Goal: Information Seeking & Learning: Learn about a topic

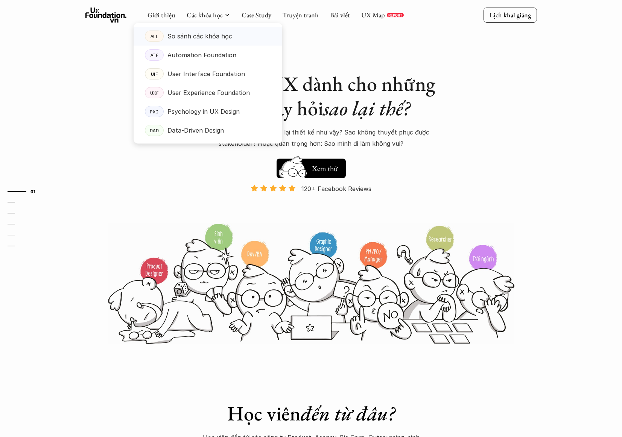
click at [215, 37] on p "So sánh các khóa học" at bounding box center [200, 36] width 65 height 11
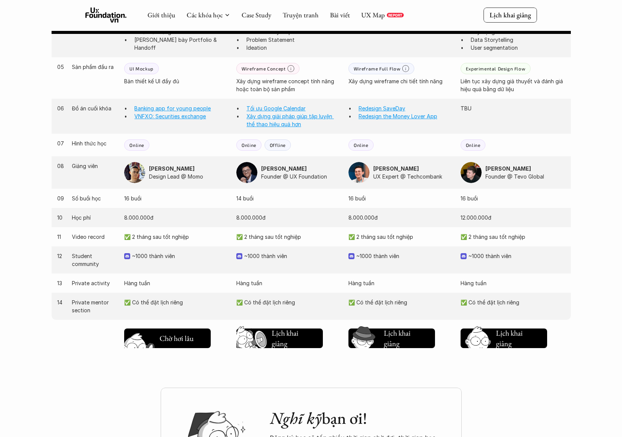
scroll to position [647, 0]
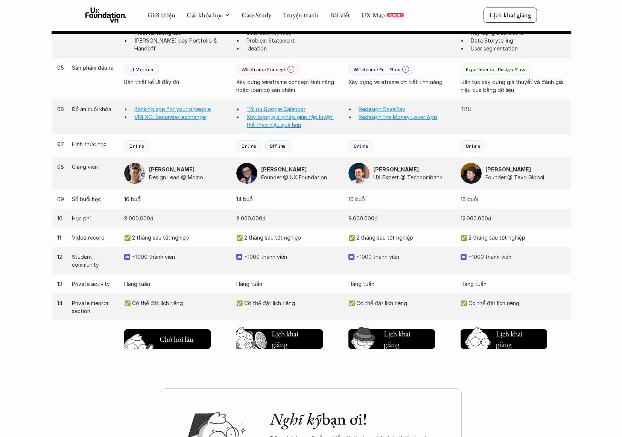
click at [169, 335] on h5 "Lịch khai giảng" at bounding box center [174, 337] width 28 height 21
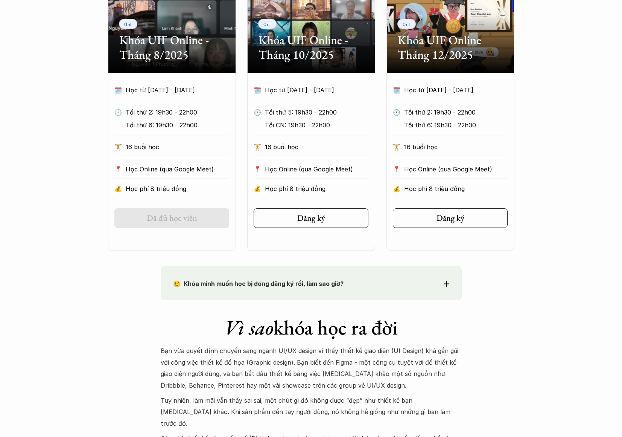
scroll to position [427, 0]
click at [442, 287] on div "😢 Khóa mình muốn học bị đóng đăng ký rồi, làm sao giờ?" at bounding box center [311, 283] width 276 height 11
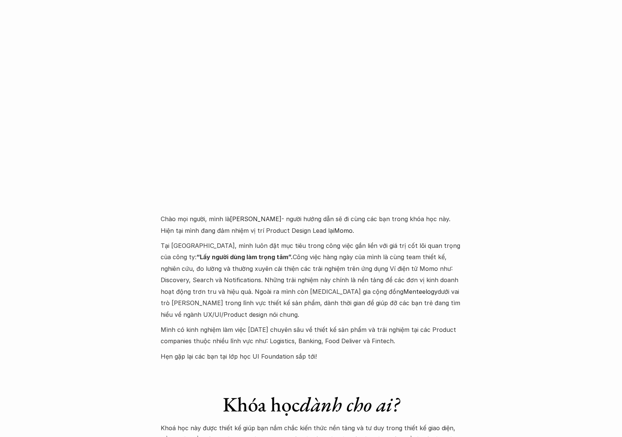
scroll to position [1949, 0]
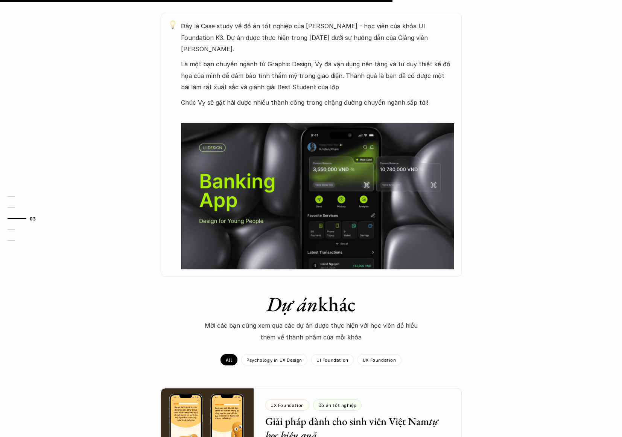
scroll to position [406, 0]
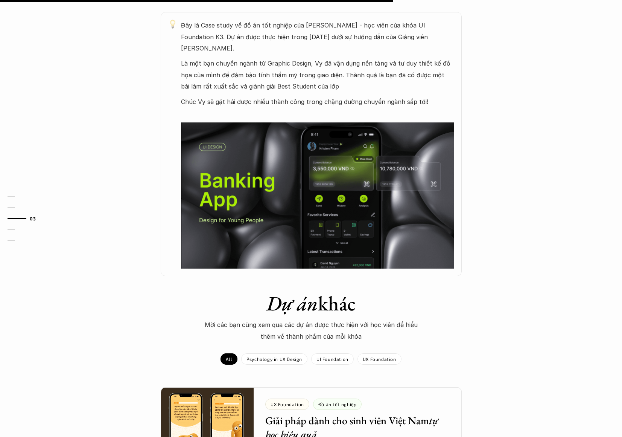
click at [383, 191] on img at bounding box center [317, 195] width 273 height 146
click at [313, 233] on img at bounding box center [317, 195] width 273 height 146
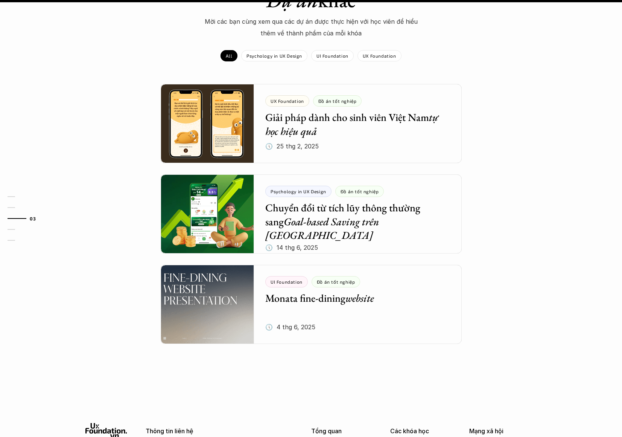
scroll to position [712, 0]
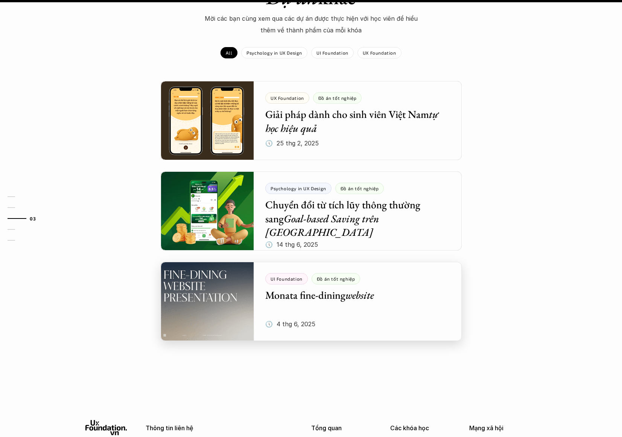
click at [302, 285] on div at bounding box center [311, 301] width 301 height 79
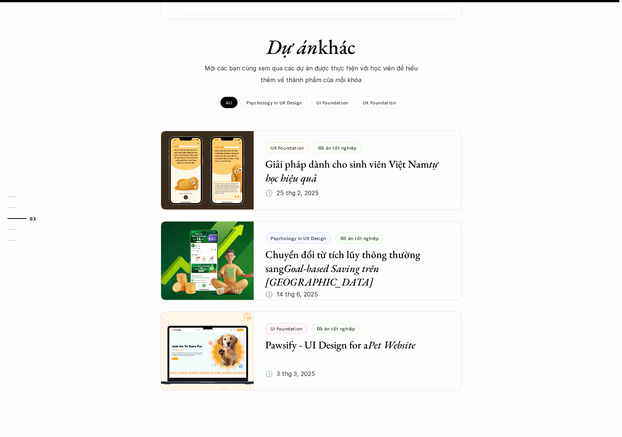
scroll to position [754, 0]
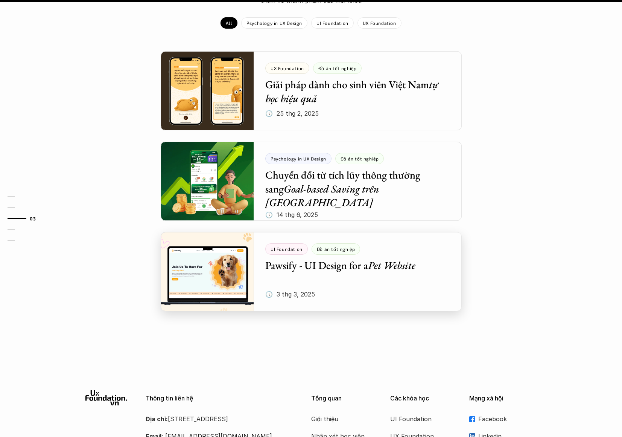
click at [408, 268] on div at bounding box center [311, 271] width 301 height 79
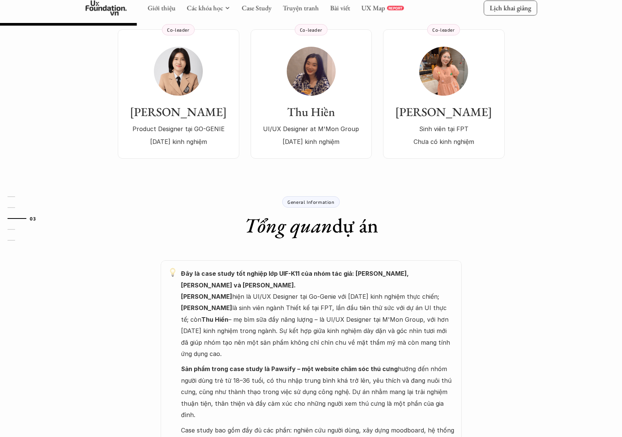
scroll to position [153, 0]
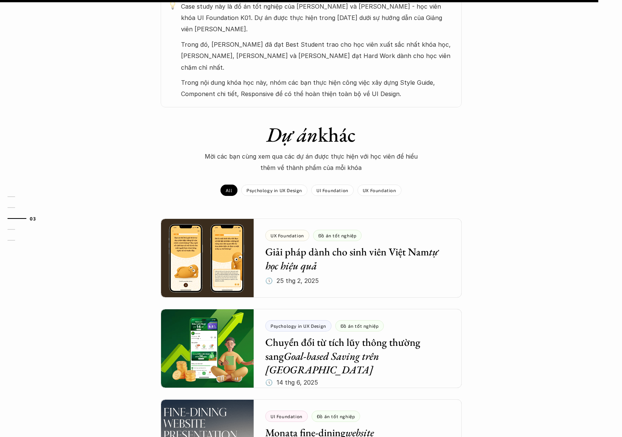
scroll to position [485, 0]
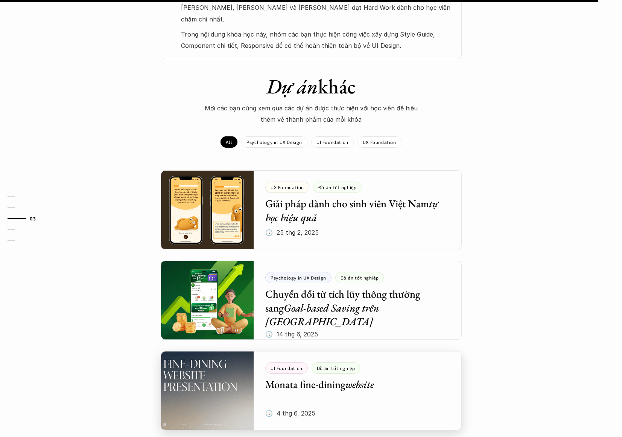
click at [217, 387] on div at bounding box center [311, 390] width 301 height 79
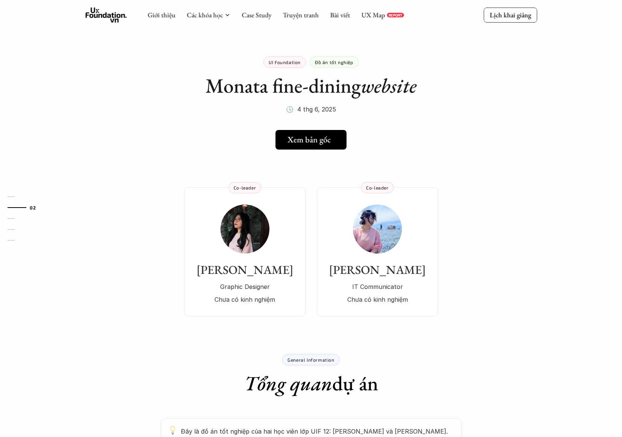
click at [322, 145] on h5 "Xem bản gốc" at bounding box center [309, 140] width 43 height 10
